Goal: Communication & Community: Connect with others

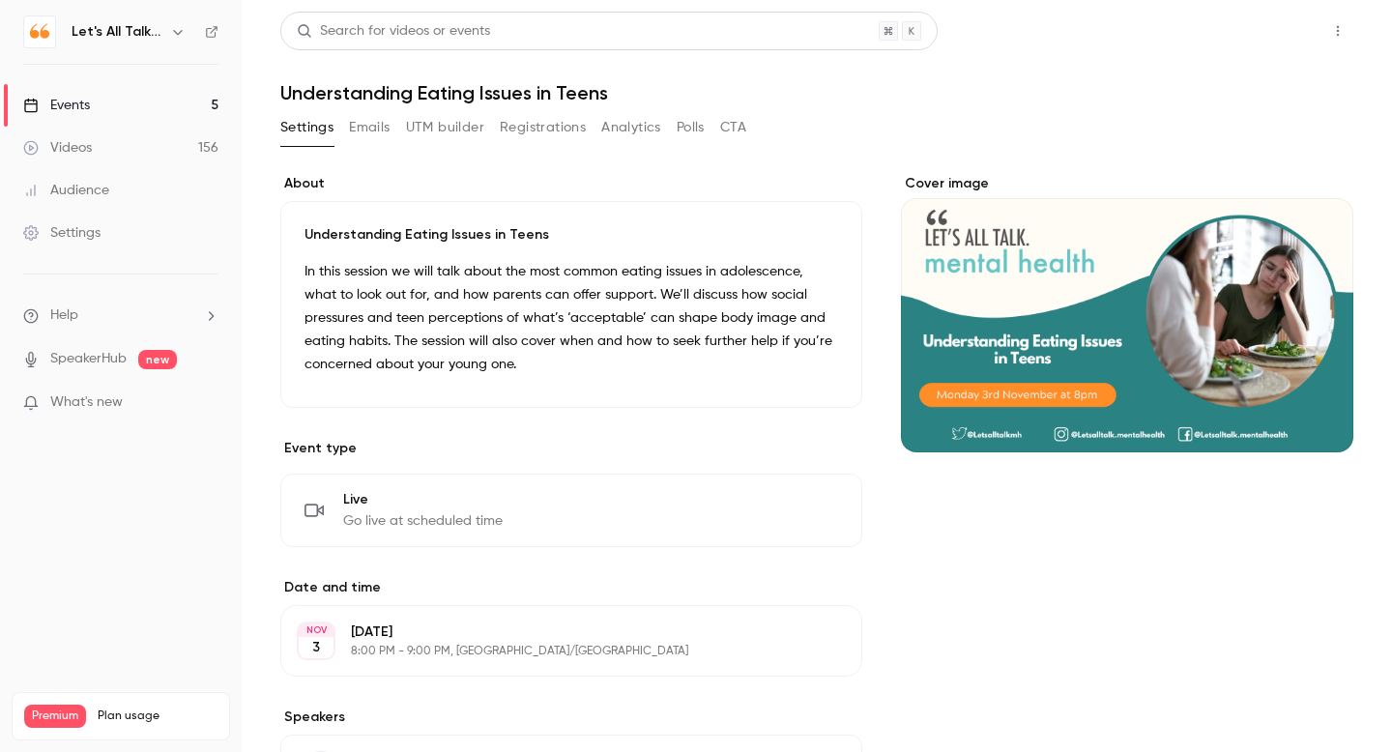
click at [1284, 29] on button "Share" at bounding box center [1269, 31] width 76 height 39
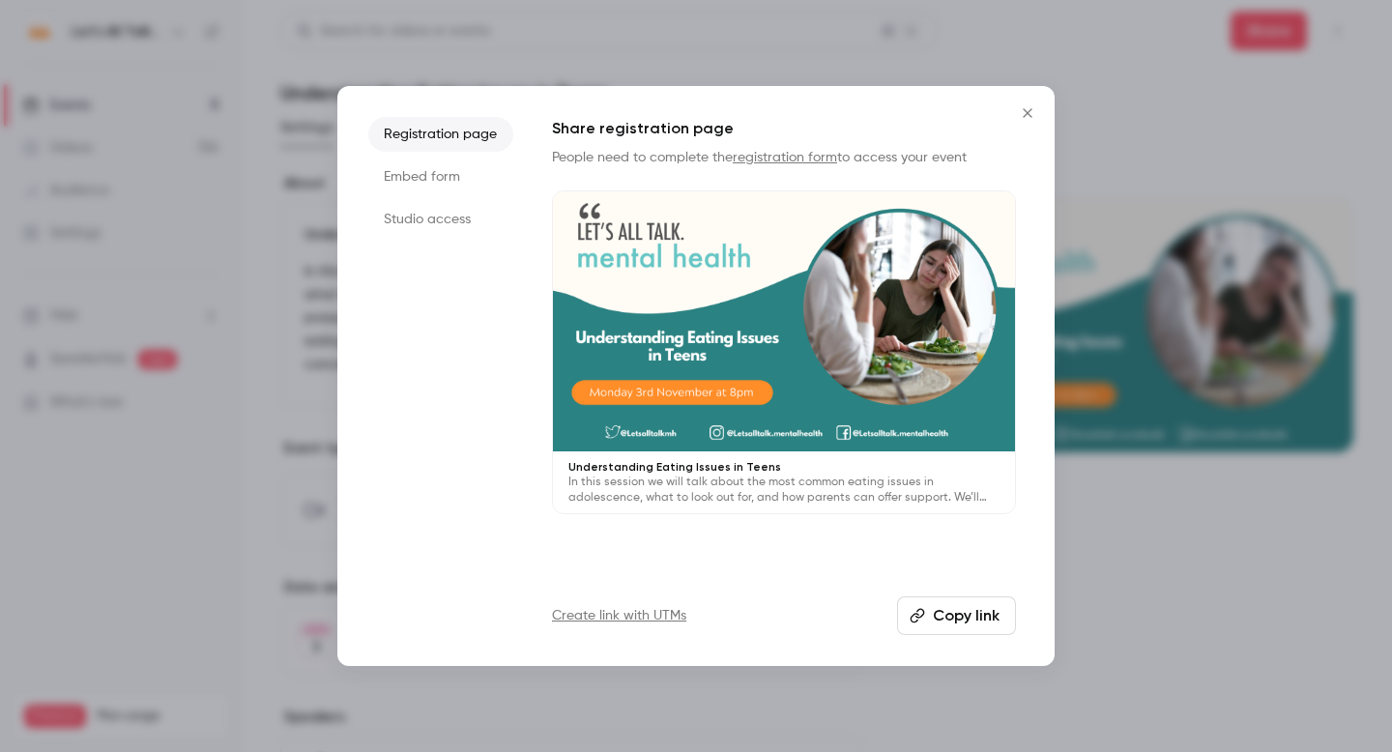
click at [1188, 103] on div at bounding box center [696, 376] width 1392 height 752
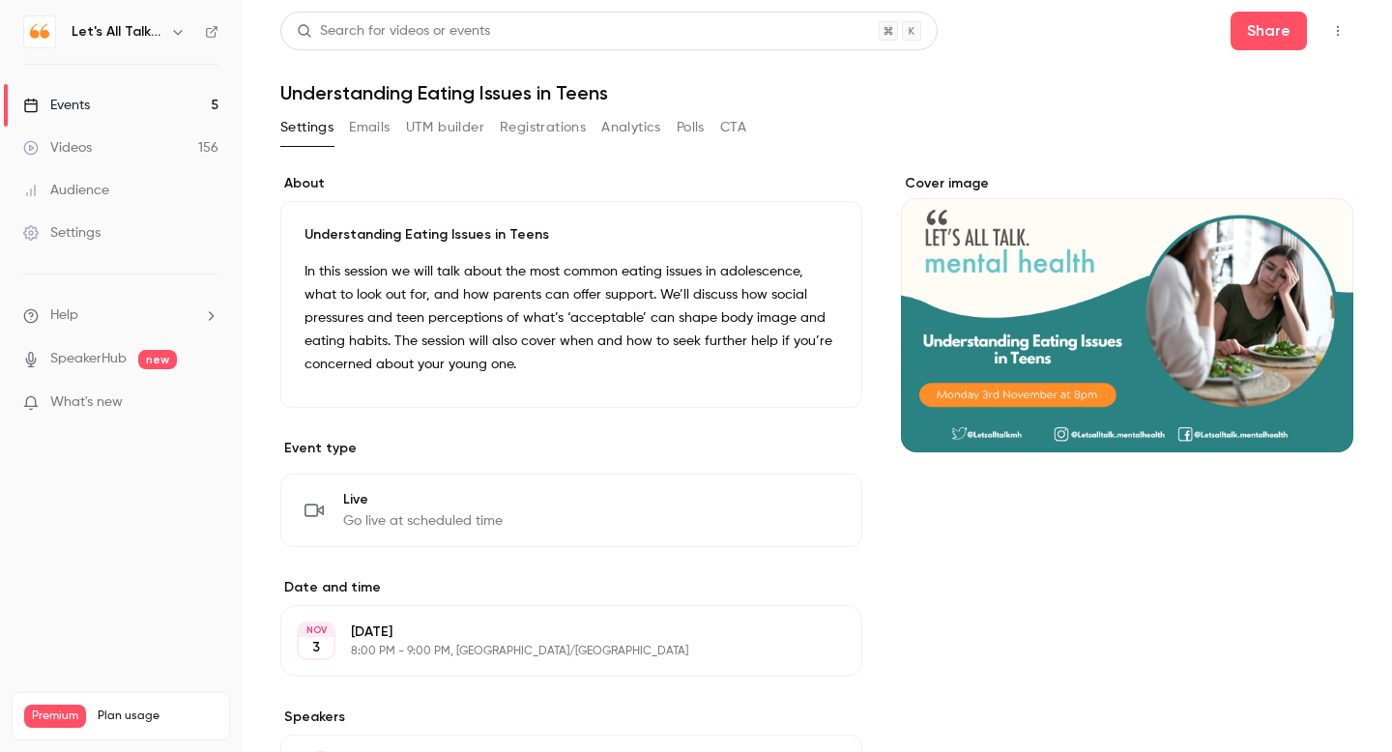
click at [1336, 33] on icon "button" at bounding box center [1337, 31] width 15 height 14
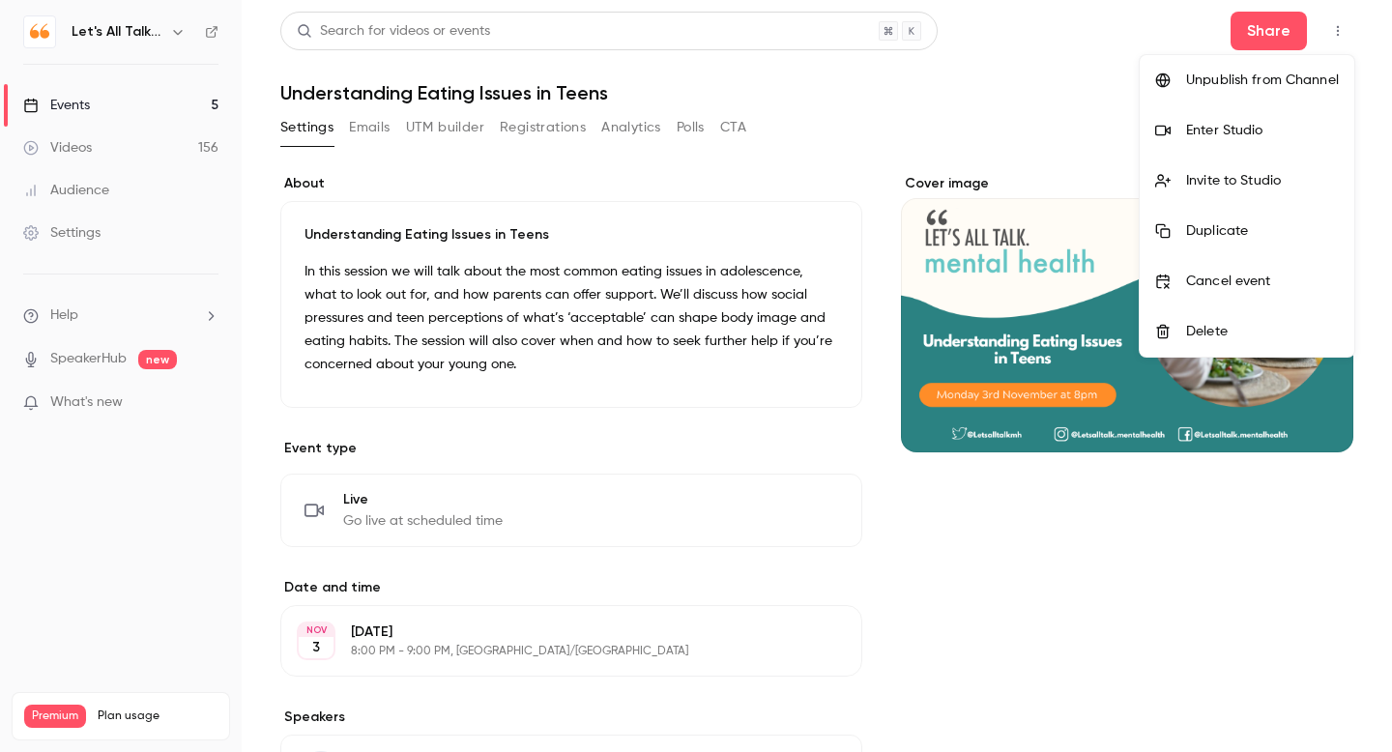
click at [1235, 135] on div "Enter Studio" at bounding box center [1262, 130] width 153 height 19
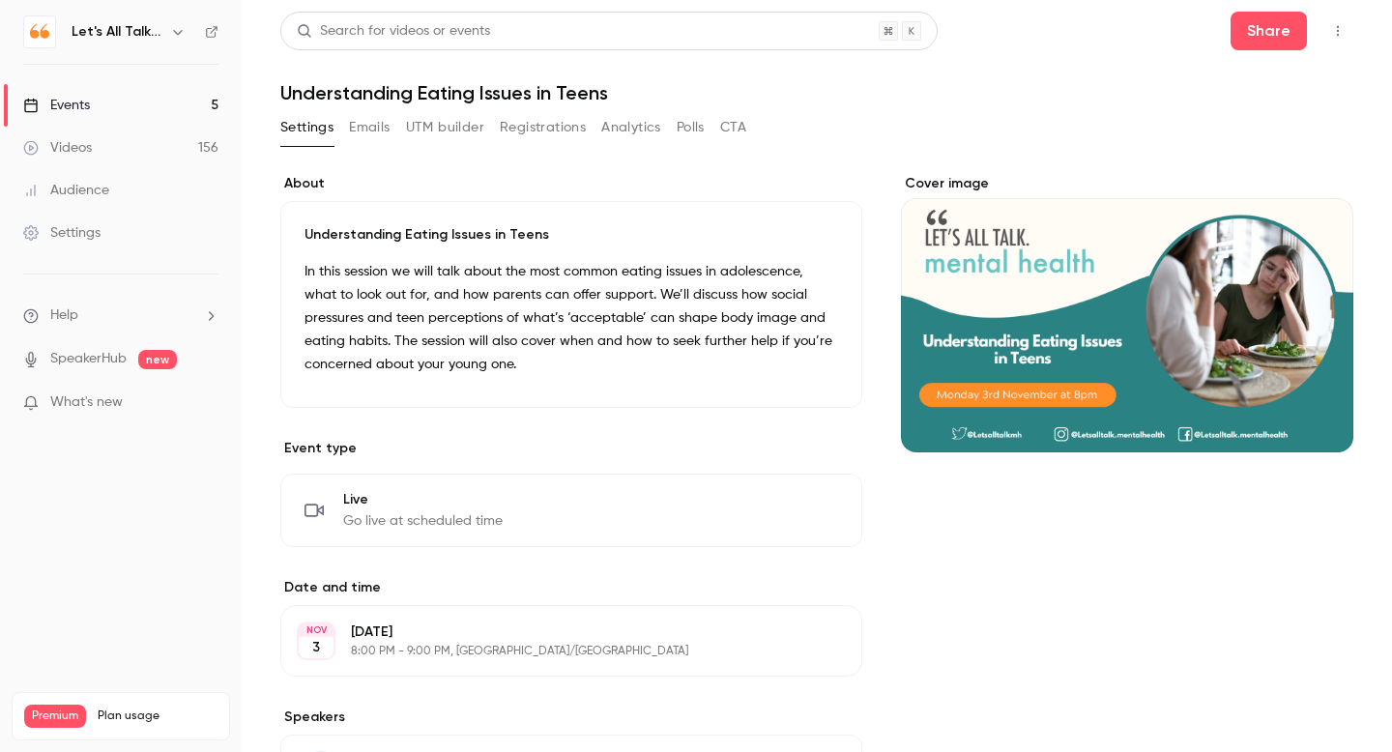
click at [1337, 33] on icon "button" at bounding box center [1337, 31] width 15 height 14
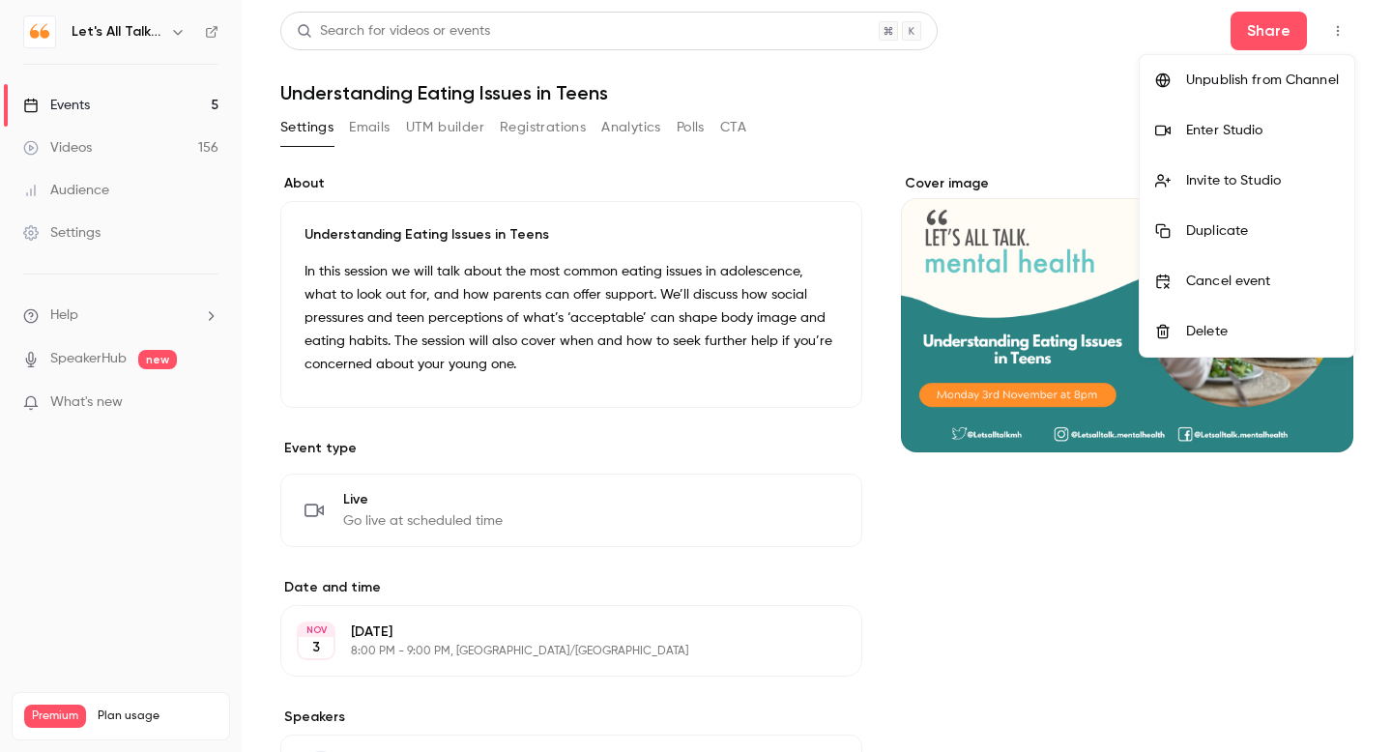
click at [1233, 125] on div "Enter Studio" at bounding box center [1262, 130] width 153 height 19
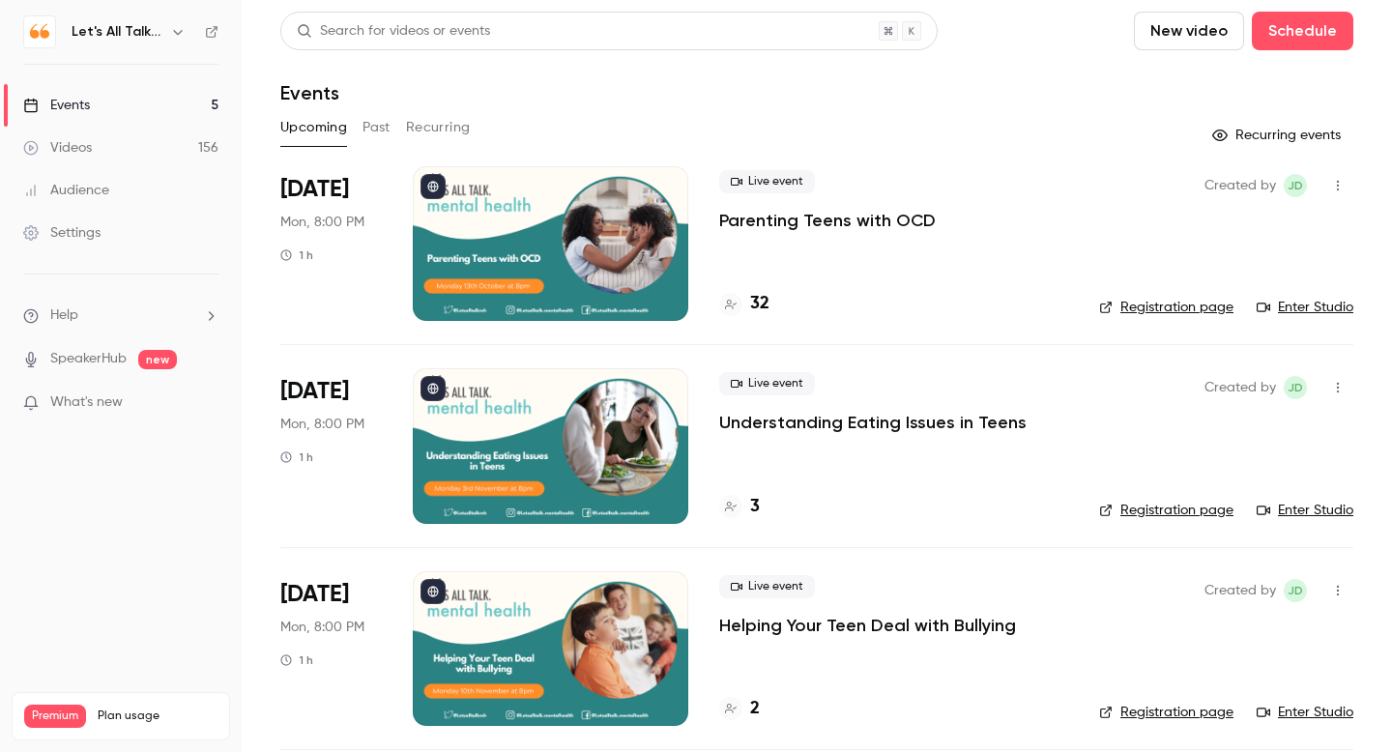
click at [1337, 185] on icon "button" at bounding box center [1338, 186] width 2 height 11
click at [1240, 292] on div "Invite to Studio" at bounding box center [1263, 284] width 147 height 19
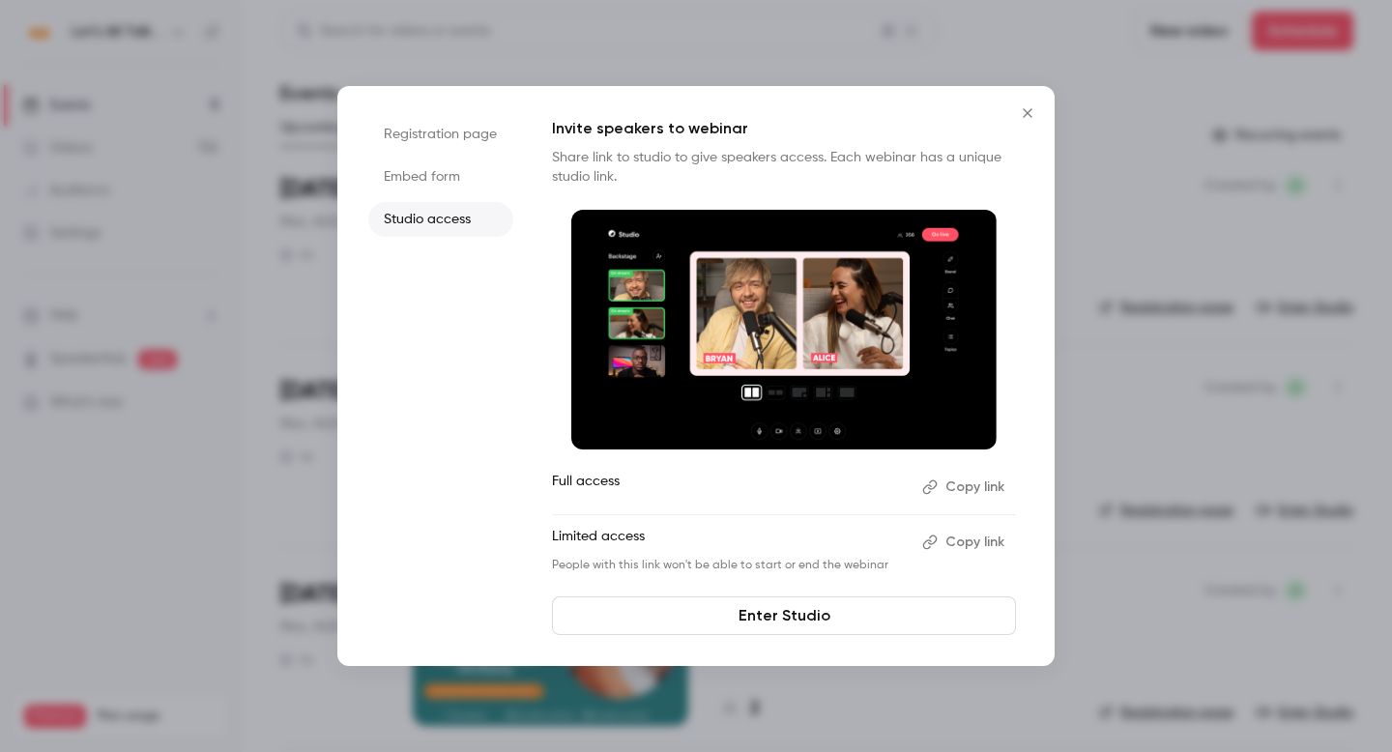
click at [964, 488] on button "Copy link" at bounding box center [964, 487] width 101 height 31
click at [771, 616] on link "Enter Studio" at bounding box center [784, 615] width 464 height 39
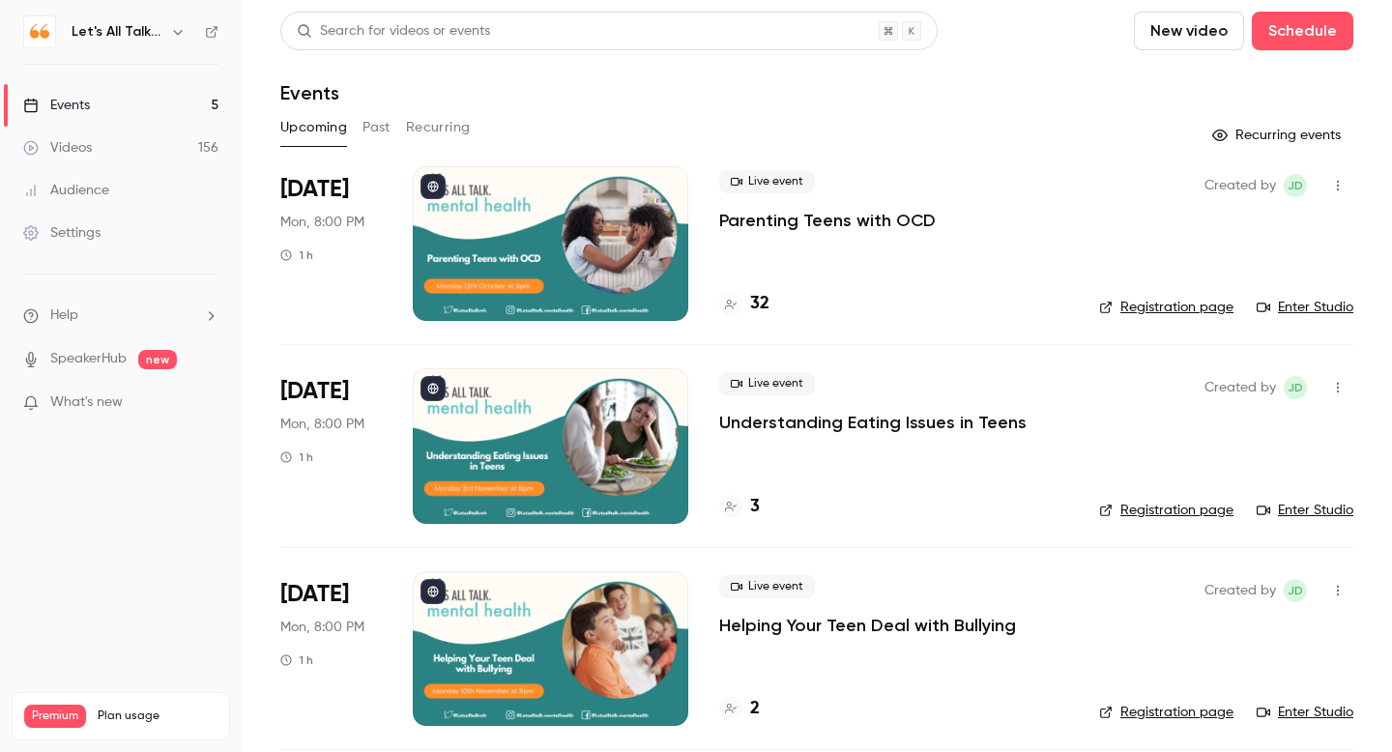
click at [958, 303] on link "Enter Studio" at bounding box center [1305, 307] width 97 height 19
click at [211, 34] on icon at bounding box center [212, 32] width 14 height 14
